Goal: Task Accomplishment & Management: Complete application form

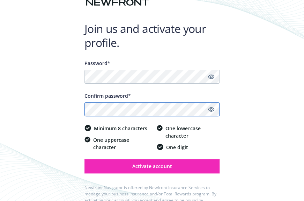
scroll to position [46, 0]
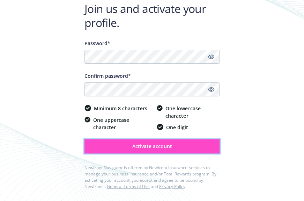
click at [172, 152] on button "Activate account" at bounding box center [153, 146] width 136 height 14
